Goal: Entertainment & Leisure: Browse casually

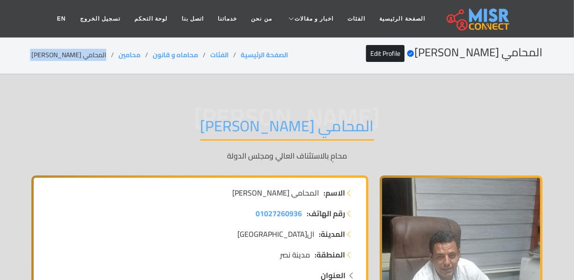
drag, startPoint x: 0, startPoint y: 0, endPoint x: 77, endPoint y: 54, distance: 94.1
click at [77, 54] on li "المحامي [PERSON_NAME]" at bounding box center [74, 55] width 87 height 10
drag, startPoint x: 126, startPoint y: 51, endPoint x: 103, endPoint y: 54, distance: 24.1
click at [103, 54] on ol "الصفحة الرئيسية الفئات محاماه و قانون محامين المحامي [PERSON_NAME]" at bounding box center [159, 55] width 257 height 10
copy ol "محامين"
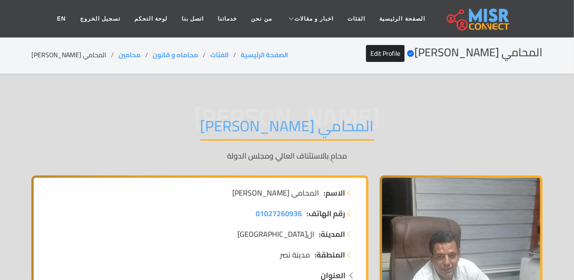
click at [83, 53] on li "المحامي شعبان قياتي" at bounding box center [74, 55] width 87 height 10
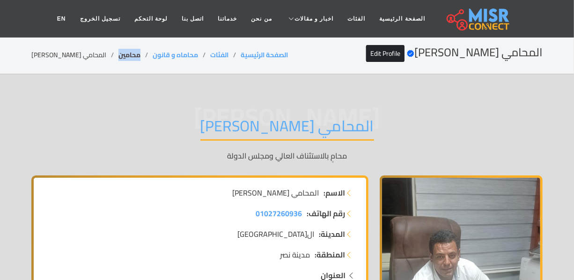
drag, startPoint x: 131, startPoint y: 54, endPoint x: 104, endPoint y: 55, distance: 27.2
click at [119, 55] on li "محامين" at bounding box center [136, 55] width 34 height 10
copy link "محامين"
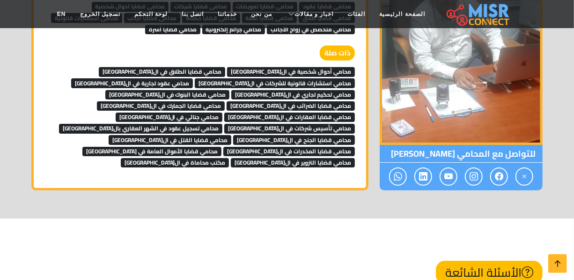
scroll to position [3172, 0]
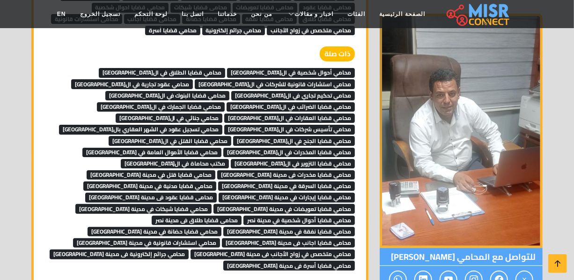
scroll to position [3129, 0]
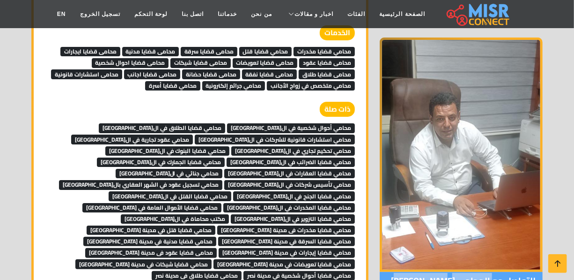
drag, startPoint x: 492, startPoint y: 219, endPoint x: 405, endPoint y: 216, distance: 87.2
click at [405, 272] on span "للتواصل مع المحامي شعبان قياتي" at bounding box center [461, 281] width 163 height 18
copy span "المحامي شعبان قياتي"
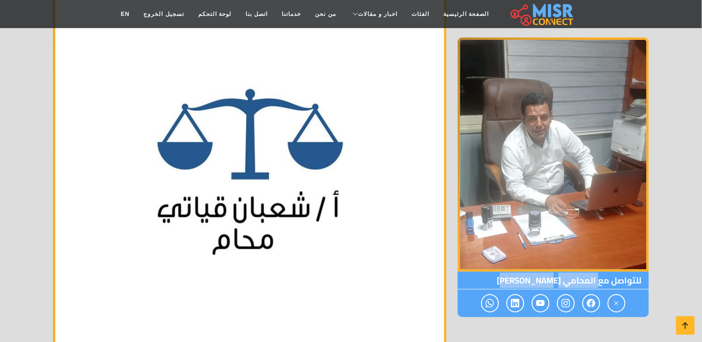
copy span "المحامي شعبان قياتي"
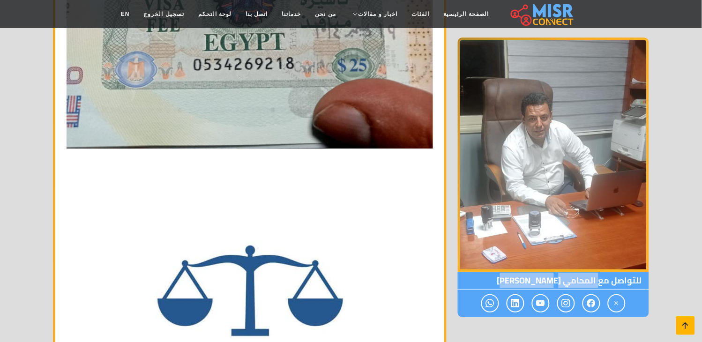
click at [574, 279] on icon at bounding box center [685, 325] width 13 height 13
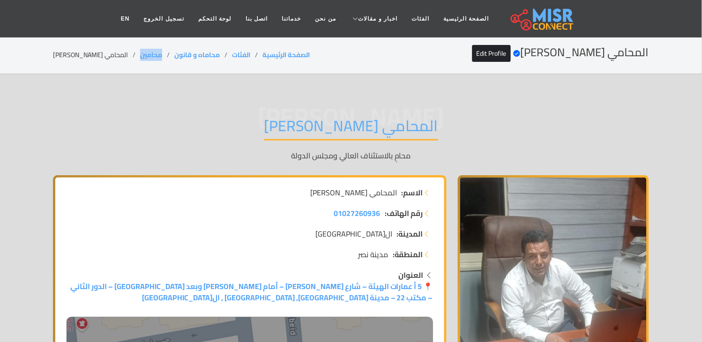
drag, startPoint x: 153, startPoint y: 54, endPoint x: 128, endPoint y: 63, distance: 26.2
click at [128, 63] on div "المحامي شعبان قياتي Verified account Edit Profile الصفحة الرئيسية الفئات محاماه…" at bounding box center [351, 55] width 596 height 18
copy link "محامين"
click at [71, 58] on li "المحامي شعبان قياتي" at bounding box center [96, 55] width 87 height 10
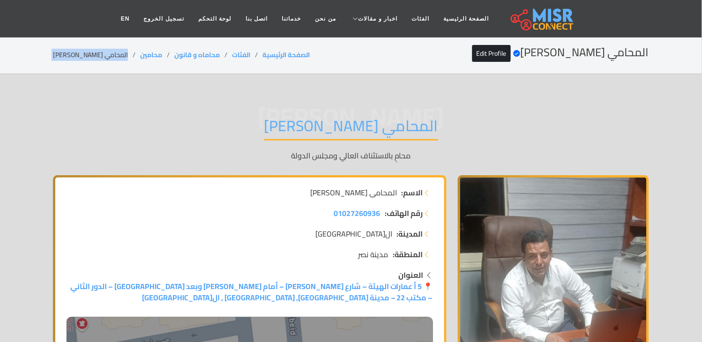
click at [72, 59] on li "المحامي شعبان قياتي" at bounding box center [96, 55] width 87 height 10
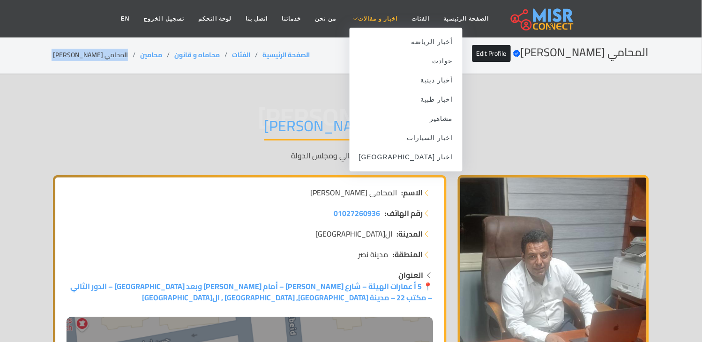
copy main "المحامي شعبان قياتي"
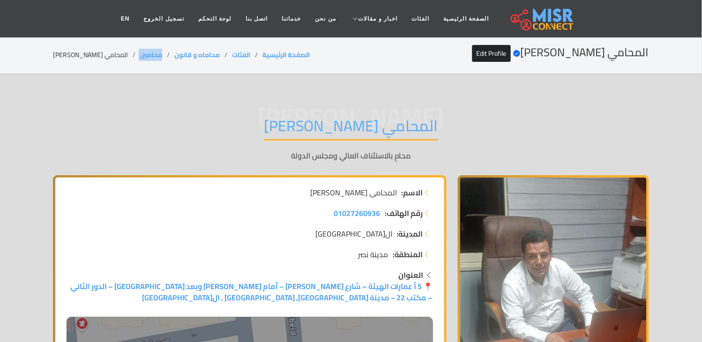
drag, startPoint x: 150, startPoint y: 53, endPoint x: 124, endPoint y: 58, distance: 26.6
click at [124, 58] on ol "الصفحة الرئيسية الفئات محاماه و قانون محامين المحامي شعبان قياتي" at bounding box center [181, 55] width 257 height 10
copy ol "محامين"
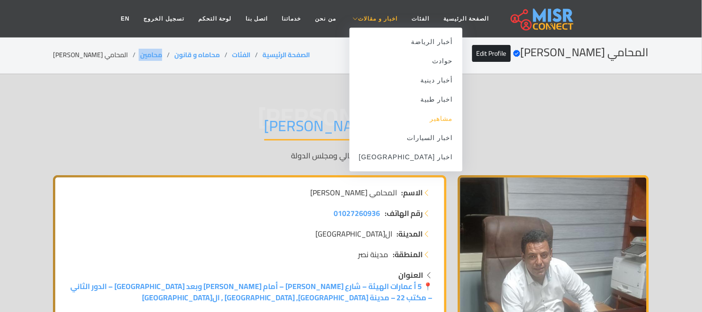
click at [422, 122] on link "مشاهير" at bounding box center [405, 118] width 113 height 19
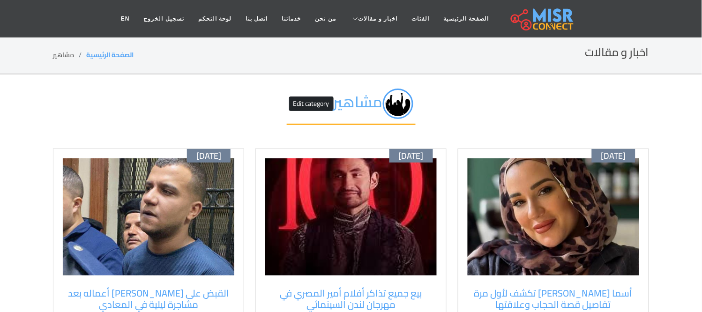
click at [540, 232] on img at bounding box center [552, 216] width 171 height 117
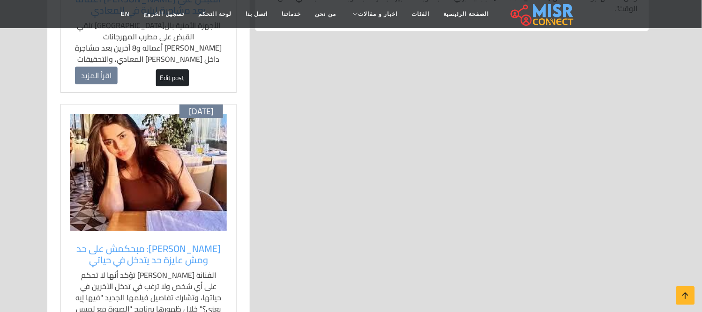
scroll to position [624, 0]
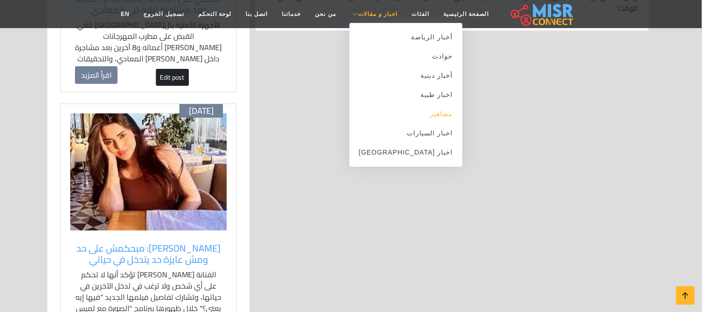
click at [422, 113] on link "مشاهير" at bounding box center [405, 113] width 113 height 19
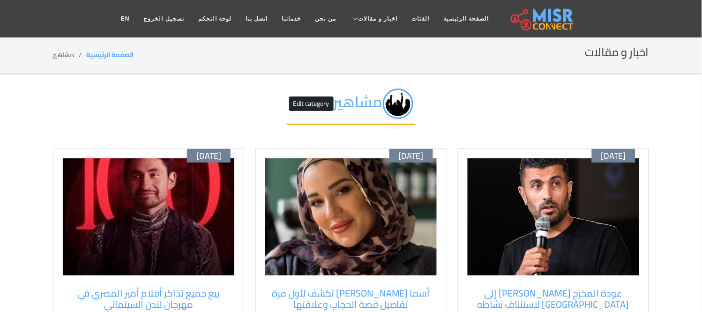
click at [539, 181] on img at bounding box center [552, 216] width 171 height 117
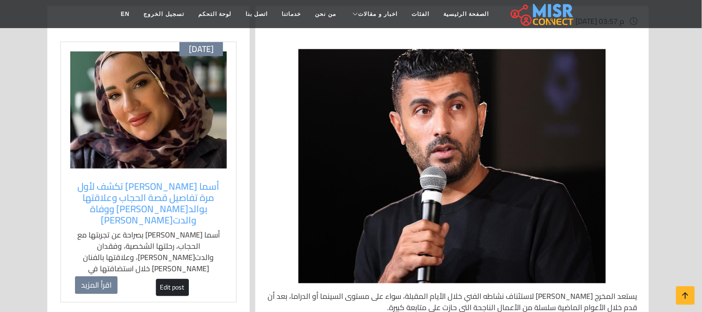
scroll to position [156, 0]
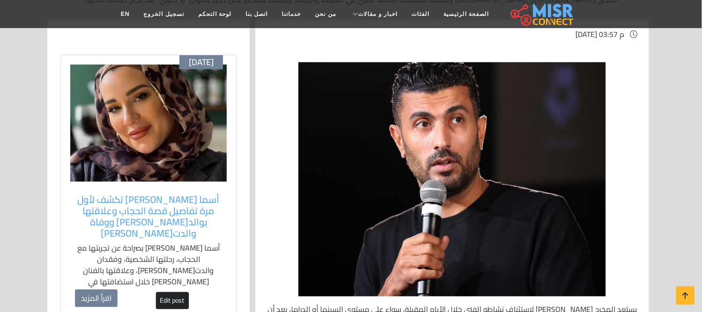
click at [127, 177] on img at bounding box center [148, 123] width 156 height 117
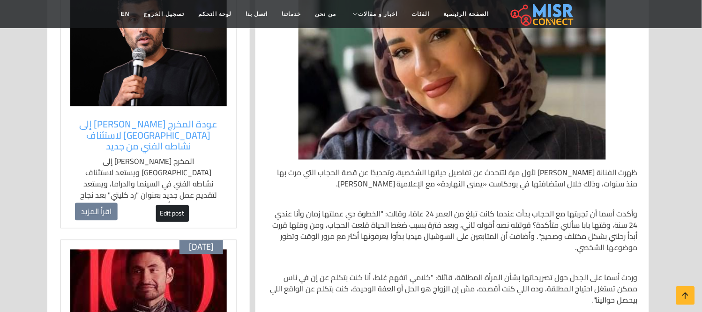
scroll to position [208, 0]
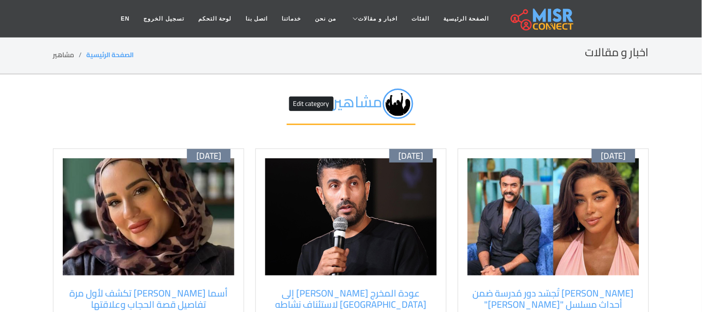
click at [598, 267] on img at bounding box center [552, 216] width 171 height 117
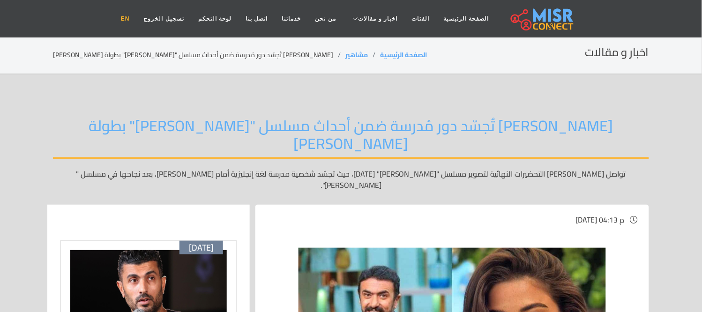
click at [137, 19] on link "EN" at bounding box center [125, 19] width 23 height 18
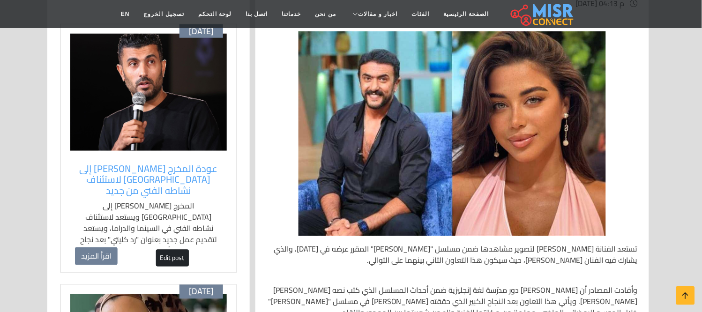
scroll to position [364, 0]
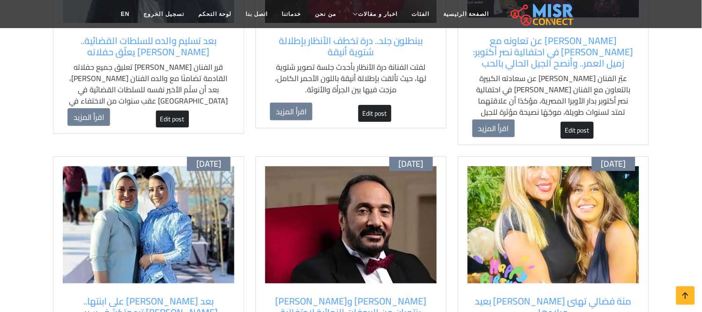
scroll to position [832, 0]
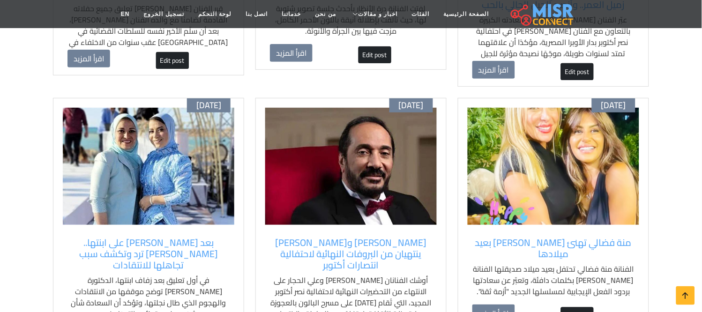
click at [558, 172] on img at bounding box center [552, 166] width 171 height 117
click at [100, 175] on img at bounding box center [148, 166] width 171 height 117
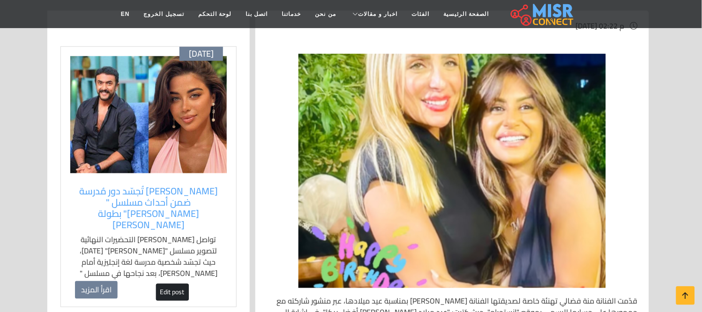
scroll to position [156, 0]
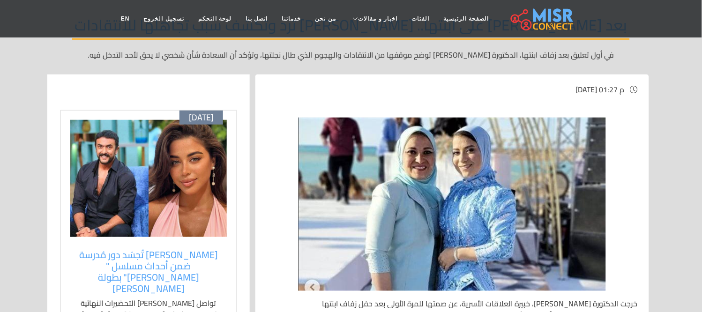
scroll to position [104, 0]
